Goal: Check status

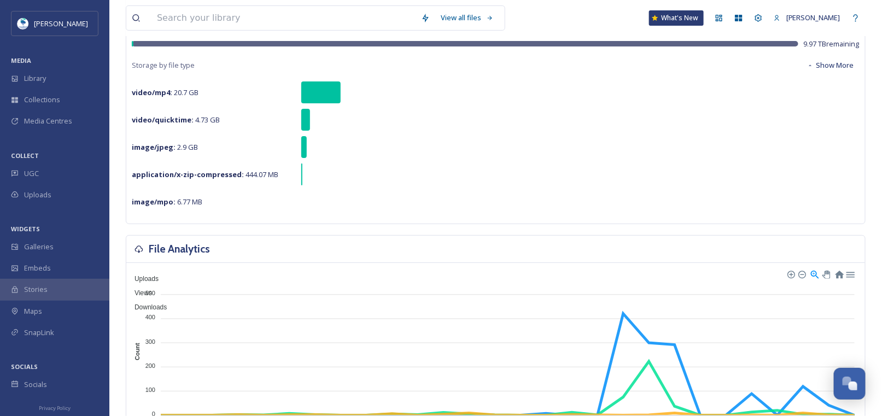
scroll to position [164, 0]
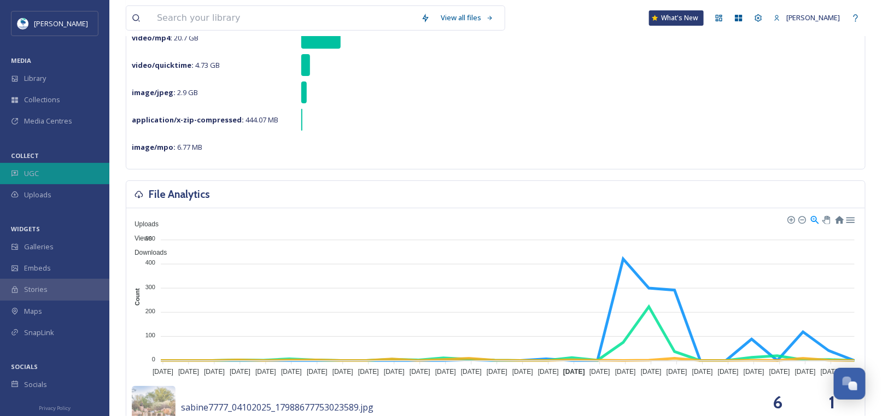
click at [27, 173] on span "UGC" at bounding box center [31, 173] width 15 height 10
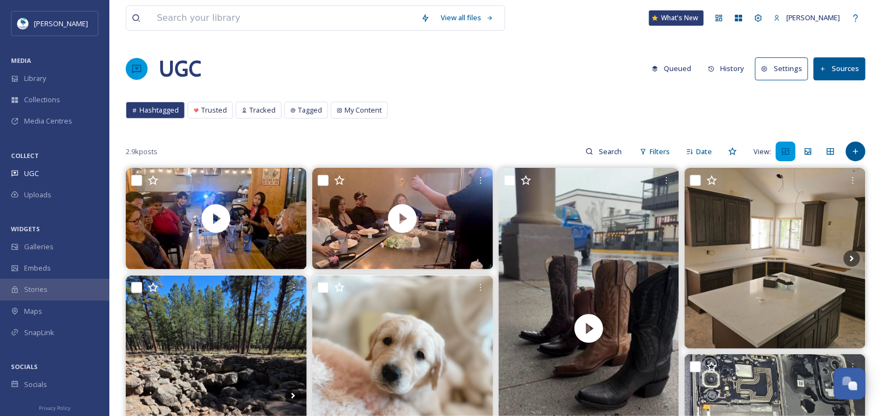
click at [731, 69] on button "History" at bounding box center [726, 68] width 48 height 21
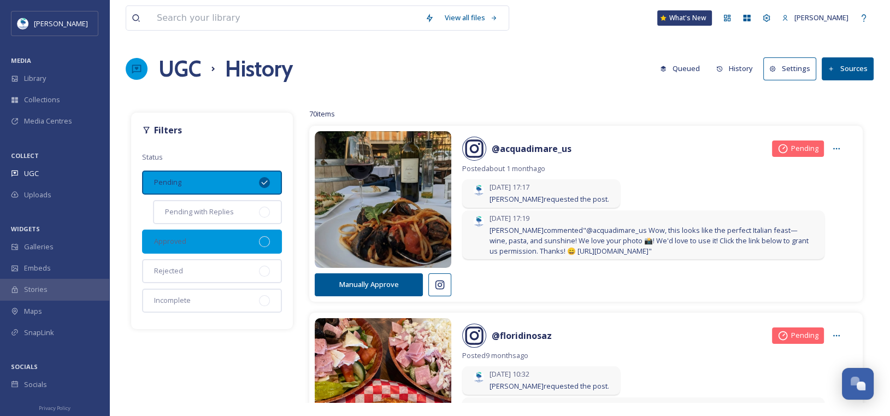
click at [264, 237] on div at bounding box center [264, 241] width 11 height 11
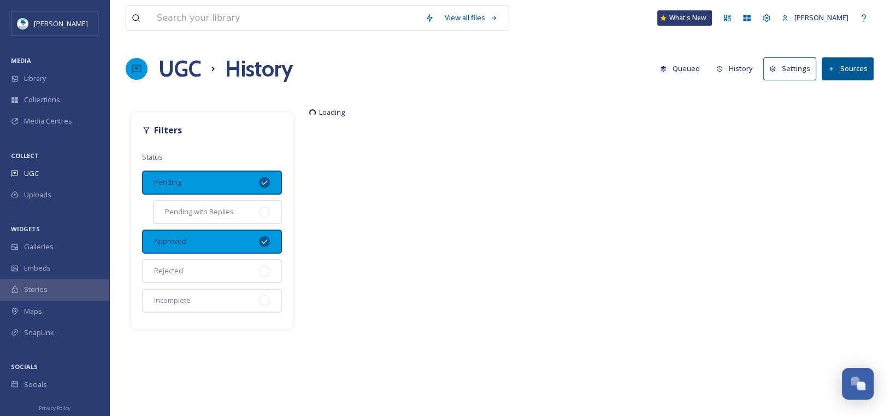
click at [266, 175] on div "Pending" at bounding box center [212, 183] width 140 height 24
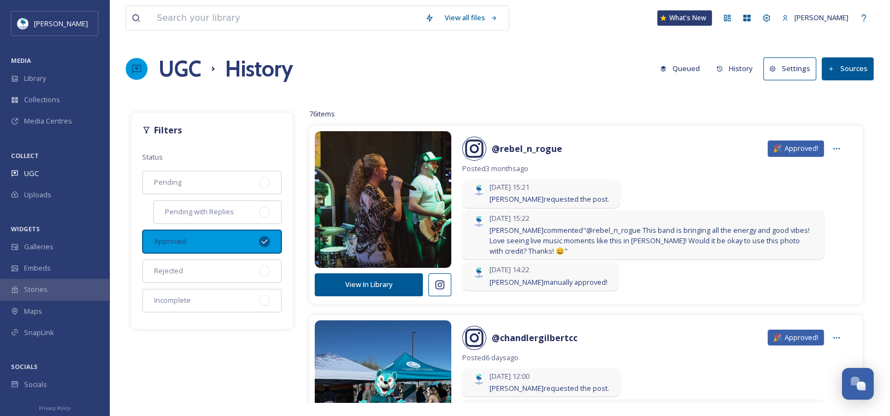
drag, startPoint x: 259, startPoint y: 237, endPoint x: 172, endPoint y: 234, distance: 87.5
click at [259, 237] on div "Approved" at bounding box center [212, 242] width 140 height 24
